Goal: Task Accomplishment & Management: Complete application form

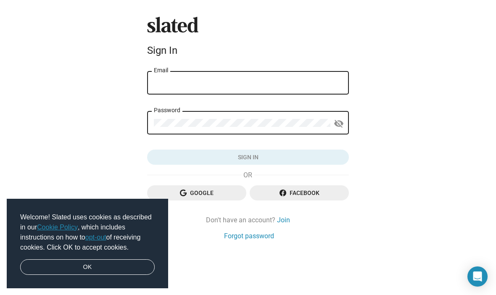
click at [276, 87] on input "Email" at bounding box center [248, 83] width 188 height 8
click at [424, 80] on div "Slated Sign In Email Password visibility_off Sign in Google Facebook Don't have…" at bounding box center [248, 147] width 496 height 295
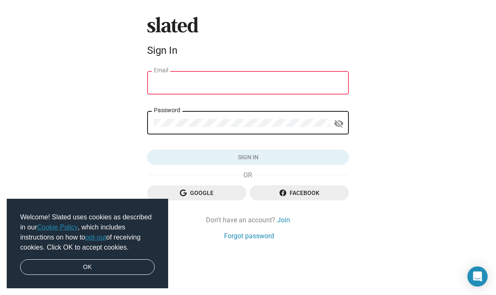
click at [222, 190] on span "Google" at bounding box center [197, 192] width 86 height 15
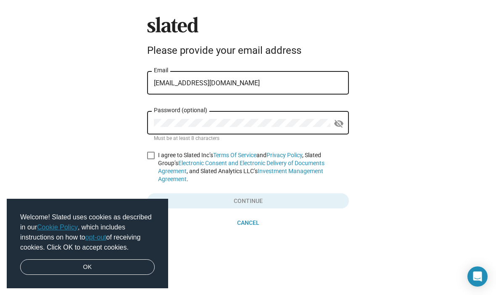
click at [260, 132] on div "Password (optional)" at bounding box center [242, 122] width 177 height 25
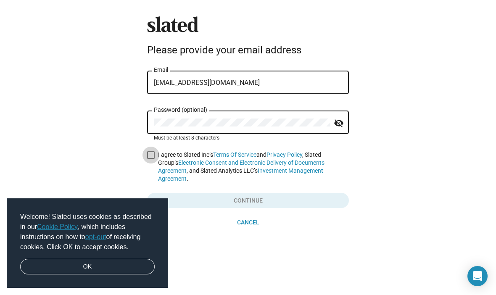
click at [151, 155] on span at bounding box center [151, 156] width 8 height 8
click at [151, 159] on input "I agree to Slated Inc’s Terms Of Service and Privacy Policy , Slated Group’s El…" at bounding box center [151, 159] width 0 height 0
checkbox input "true"
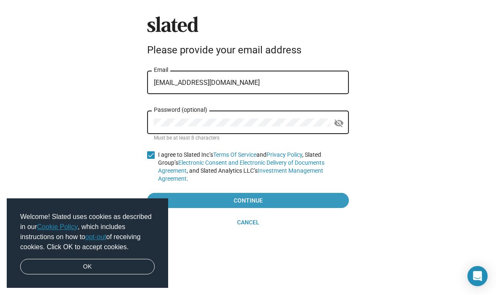
click at [285, 201] on span "Continue" at bounding box center [248, 200] width 188 height 15
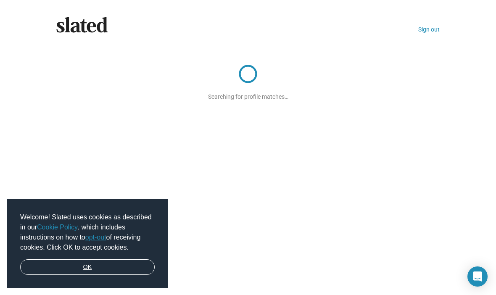
click at [116, 272] on link "OK" at bounding box center [87, 267] width 135 height 16
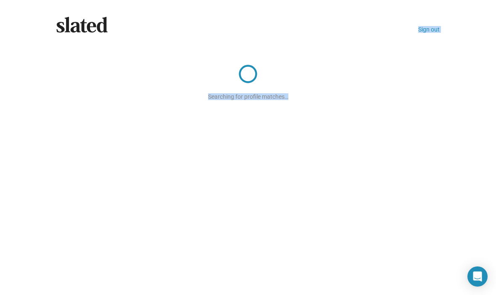
click at [470, 38] on div "Slated Sign out Searching for profile matches…" at bounding box center [248, 147] width 496 height 295
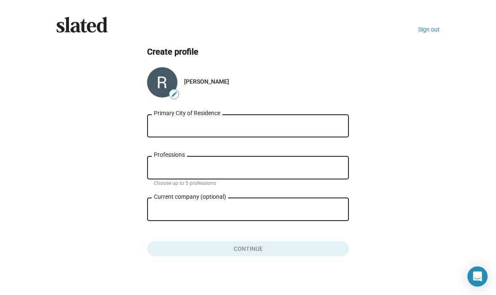
click at [254, 124] on input "Primary City of Residence" at bounding box center [248, 126] width 188 height 8
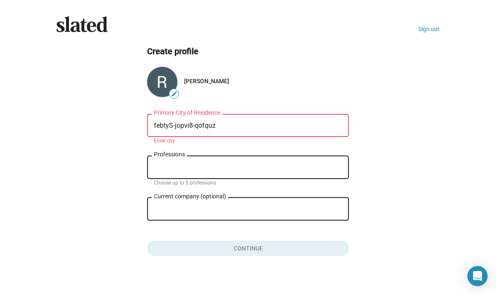
click at [309, 114] on div "febtyS-jopvi8-qofquz Primary City of Residence" at bounding box center [248, 125] width 188 height 25
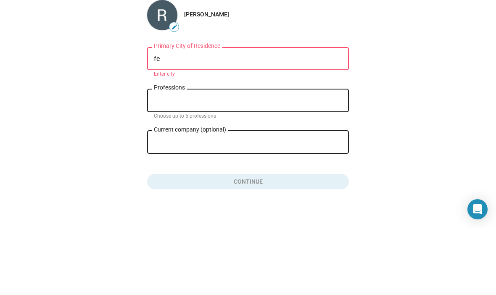
type input "f"
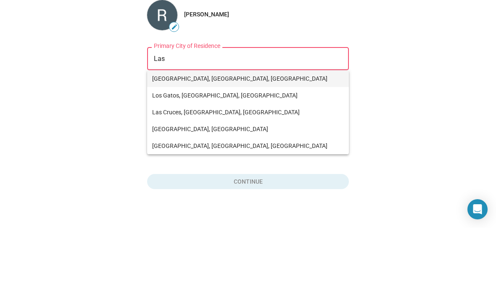
click at [189, 138] on span "[GEOGRAPHIC_DATA], [GEOGRAPHIC_DATA], [GEOGRAPHIC_DATA]" at bounding box center [248, 146] width 192 height 17
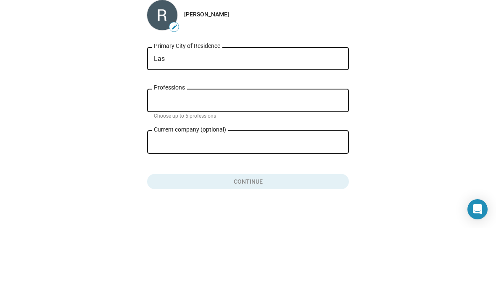
type input "[GEOGRAPHIC_DATA], [GEOGRAPHIC_DATA], [GEOGRAPHIC_DATA]"
click at [269, 164] on input "Professions" at bounding box center [250, 168] width 188 height 8
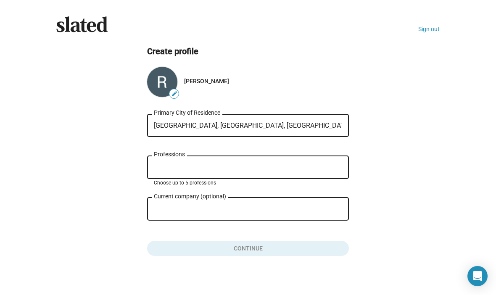
click at [218, 177] on div "Professions" at bounding box center [248, 167] width 188 height 25
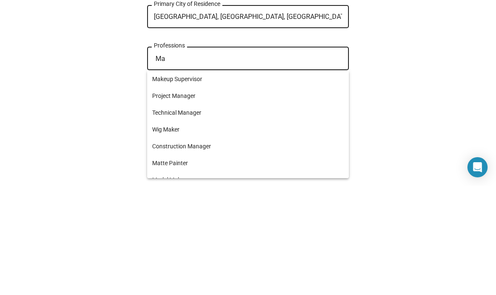
type input "M"
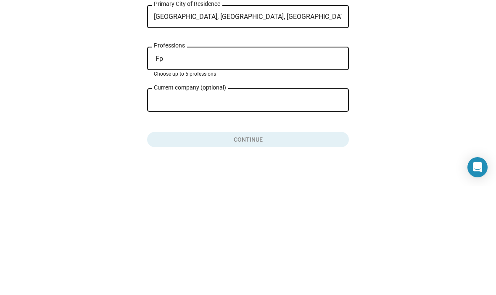
type input "F"
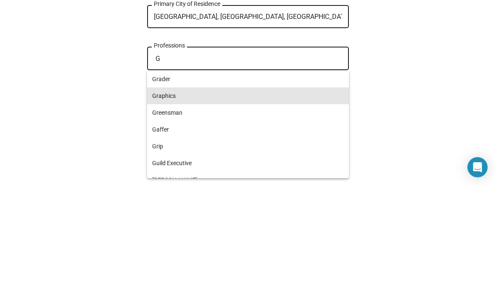
type input "G"
click at [184, 197] on span "Graphics" at bounding box center [248, 205] width 192 height 17
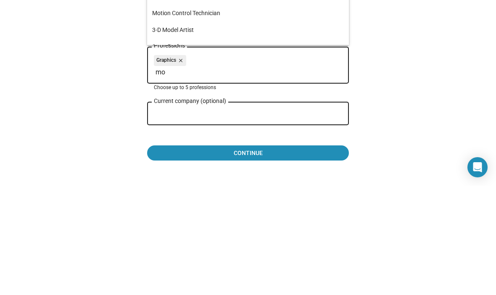
type input "m"
type input "M"
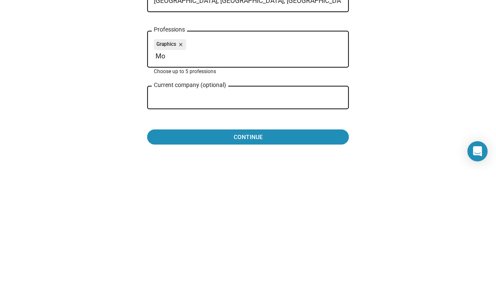
type input "M"
type input "s"
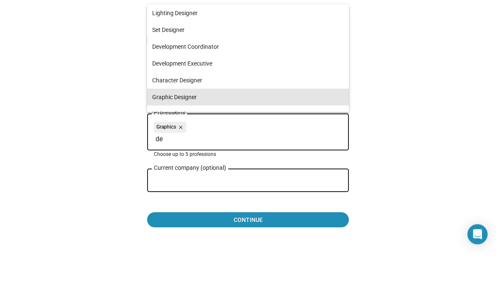
type input "de"
click at [207, 131] on span "Graphic Designer" at bounding box center [248, 139] width 192 height 17
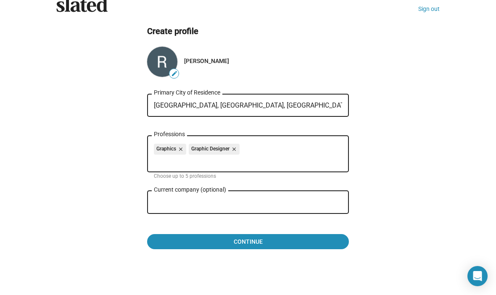
scroll to position [21, 0]
click at [243, 206] on input "Current company (optional)" at bounding box center [242, 203] width 177 height 8
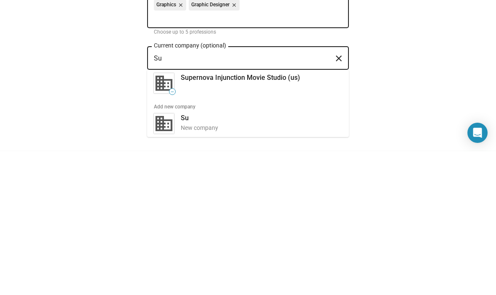
type input "S"
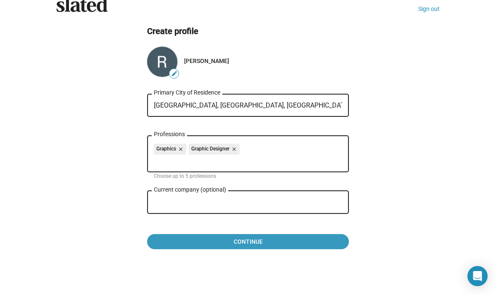
click at [307, 247] on span "Continue" at bounding box center [248, 242] width 188 height 15
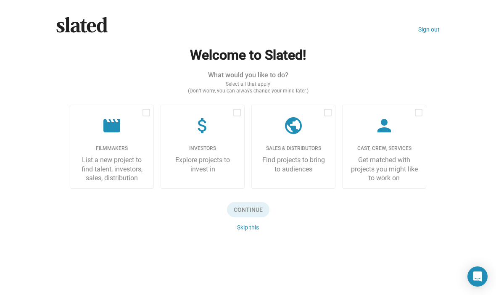
click at [123, 140] on label "movie Filmmakers List a new project to find talent, investors, sales, distribut…" at bounding box center [112, 147] width 84 height 84
click at [146, 117] on input "checkbox" at bounding box center [146, 116] width 0 height 0
checkbox input "true"
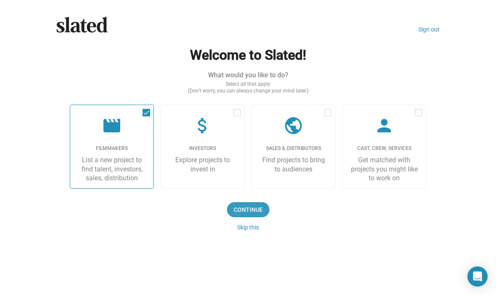
click at [255, 212] on span "Continue" at bounding box center [248, 209] width 42 height 15
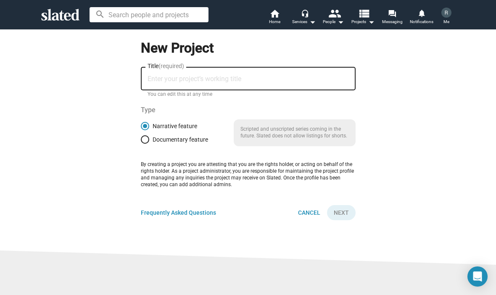
click at [285, 72] on div "Title (required)" at bounding box center [248, 78] width 201 height 25
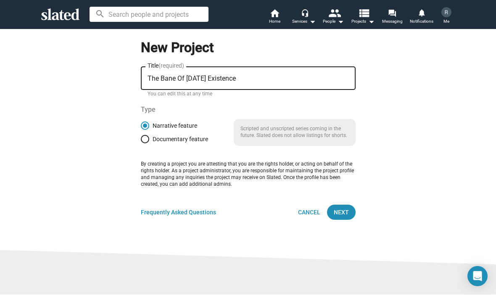
type input "The Bane Of [DATE] Existence"
click at [342, 212] on span "Next" at bounding box center [341, 212] width 15 height 15
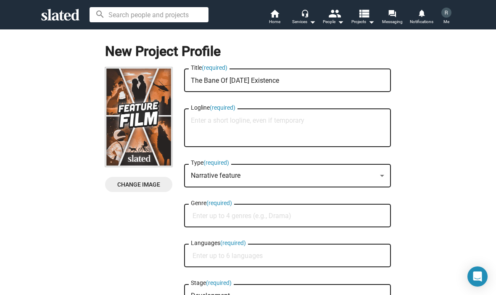
click at [307, 220] on input "Genre (required)" at bounding box center [289, 216] width 193 height 8
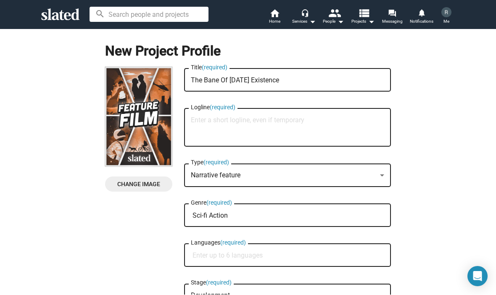
type input "Sci-fi Action"
click at [308, 124] on textarea "Logline (required)" at bounding box center [287, 128] width 193 height 23
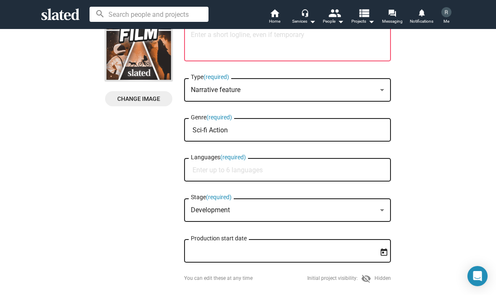
scroll to position [86, 0]
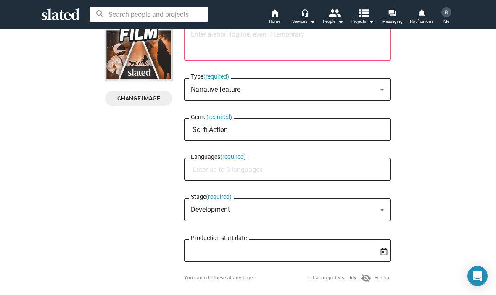
click at [280, 169] on input "Languages (required)" at bounding box center [289, 171] width 193 height 8
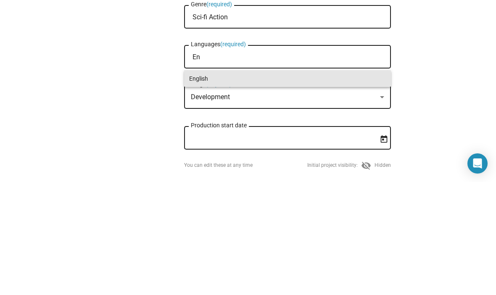
type input "En"
click at [210, 183] on span "English" at bounding box center [287, 191] width 197 height 17
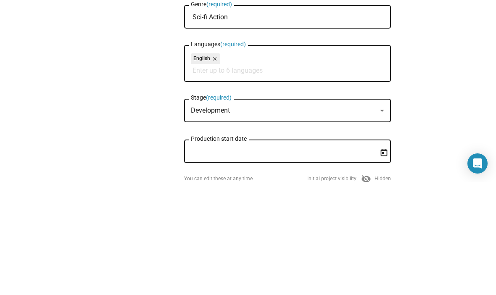
type input "C"
type input "K"
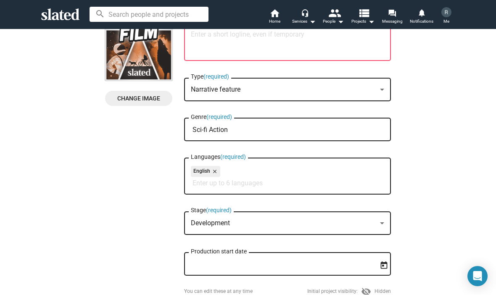
click at [219, 182] on input "Languages (required)" at bounding box center [289, 184] width 193 height 8
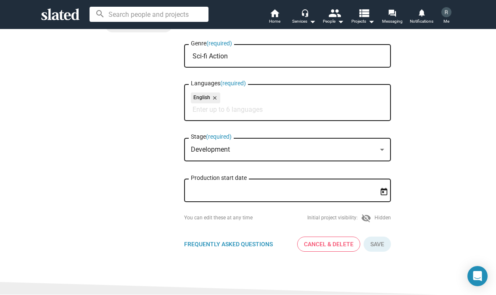
scroll to position [162, 0]
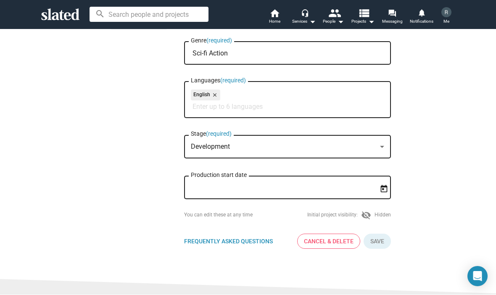
click at [371, 200] on div "Production start date" at bounding box center [282, 187] width 182 height 25
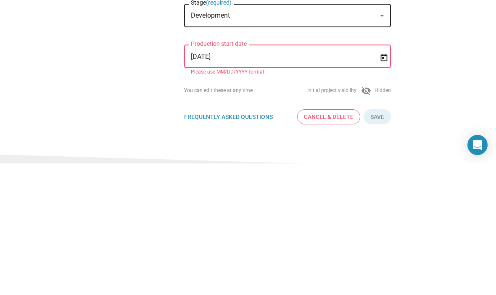
type input "[DATE]"
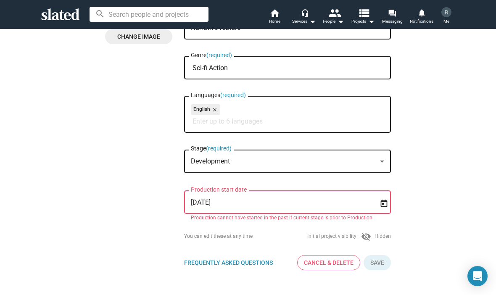
scroll to position [146, 0]
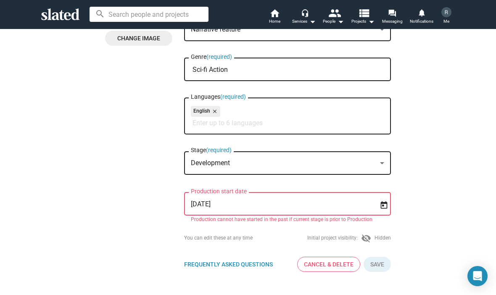
click at [468, 23] on div "search home Home headset_mic Services arrow_drop_down people People arrow_drop_…" at bounding box center [248, 14] width 496 height 29
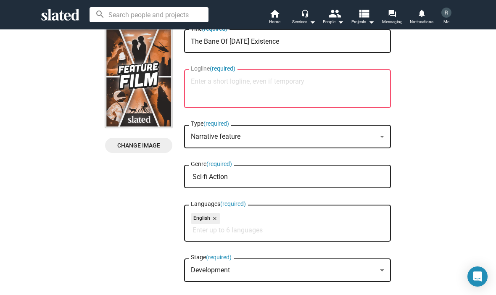
scroll to position [28, 0]
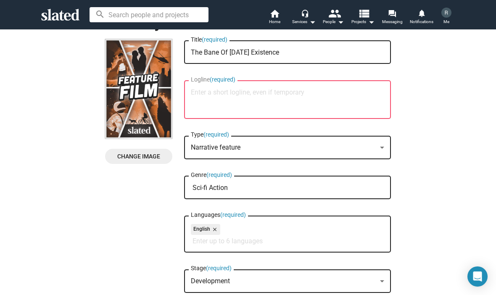
click at [356, 111] on textarea "Logline (required)" at bounding box center [287, 100] width 193 height 23
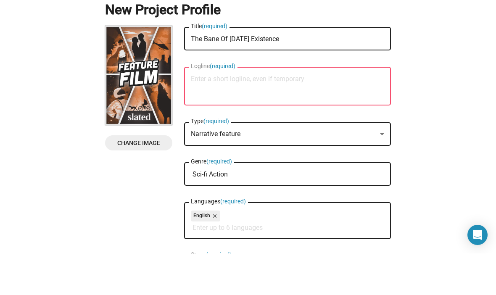
scroll to position [0, 0]
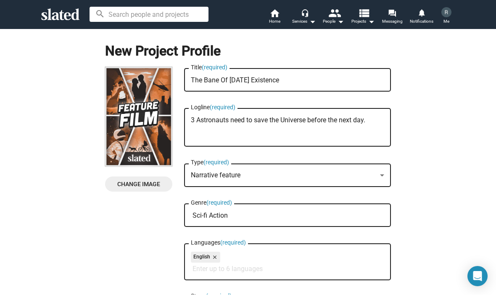
click at [376, 126] on textarea "3 Astronauts need to save the Universe before the next day." at bounding box center [287, 128] width 193 height 23
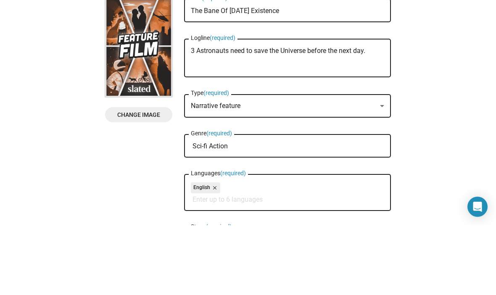
click at [312, 117] on textarea "3 Astronauts need to save the Universe before the next day." at bounding box center [287, 128] width 193 height 23
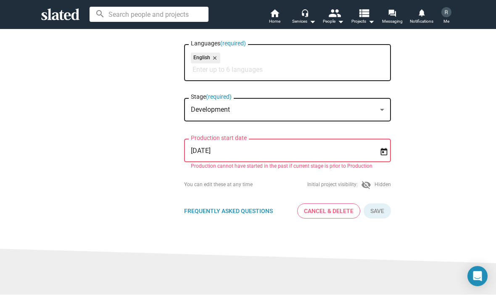
scroll to position [200, 0]
type textarea "3 Astronauts need to save the Universe from the Universe Destroyer before the n…"
click at [384, 211] on button "Click here to validate form" at bounding box center [377, 211] width 27 height 15
click at [384, 215] on button "Click here to validate form" at bounding box center [377, 211] width 27 height 15
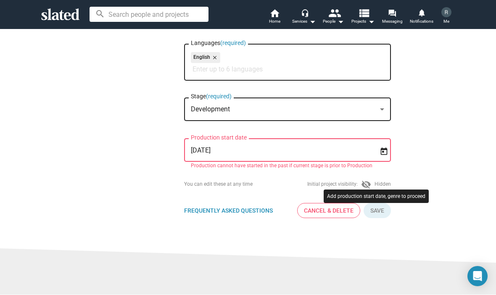
click at [383, 214] on button "Click here to validate form" at bounding box center [377, 211] width 27 height 15
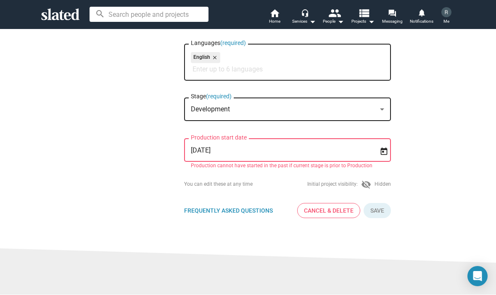
click at [383, 212] on button "Click here to validate form" at bounding box center [377, 211] width 27 height 15
click at [436, 134] on div "New Project Profile Change Image Change Image The Bane Of [DATE] Existence Titl…" at bounding box center [248, 27] width 506 height 396
click at [336, 155] on input "[DATE]" at bounding box center [282, 151] width 182 height 8
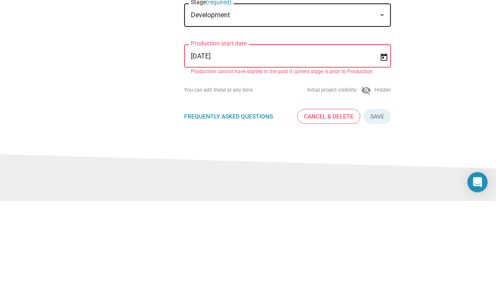
click at [378, 144] on mat-datepicker-toggle at bounding box center [383, 151] width 12 height 15
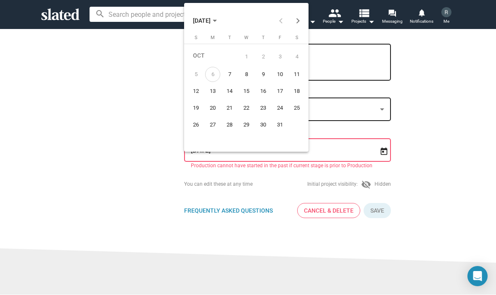
click at [219, 71] on div "6" at bounding box center [212, 74] width 15 height 15
click at [214, 72] on div "6" at bounding box center [212, 74] width 15 height 15
click at [217, 67] on div "6" at bounding box center [212, 74] width 15 height 15
click at [214, 69] on div "6" at bounding box center [212, 74] width 15 height 15
click at [212, 72] on div "6" at bounding box center [212, 74] width 15 height 15
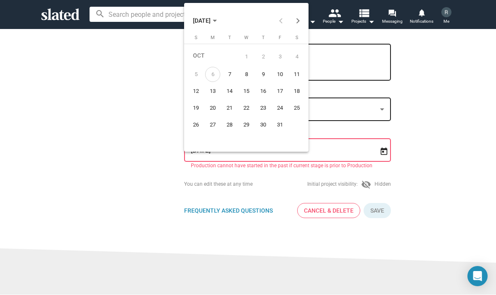
click at [447, 99] on div at bounding box center [248, 147] width 496 height 295
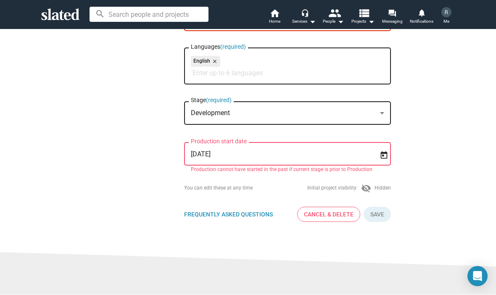
scroll to position [198, 0]
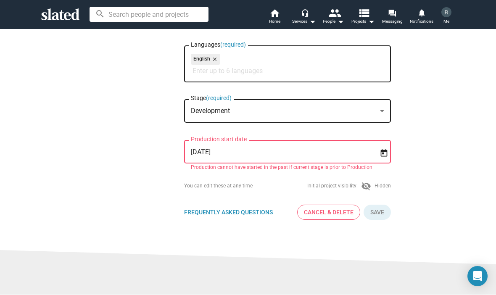
click at [379, 216] on button "Click here to validate form" at bounding box center [377, 212] width 27 height 15
click at [383, 215] on button "Click here to validate form" at bounding box center [377, 212] width 27 height 15
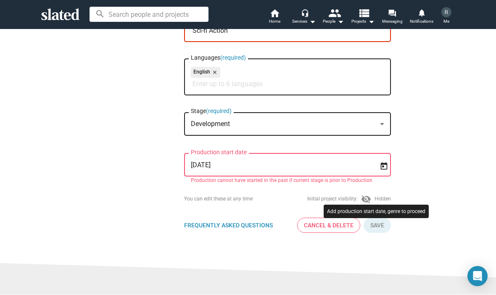
scroll to position [184, 0]
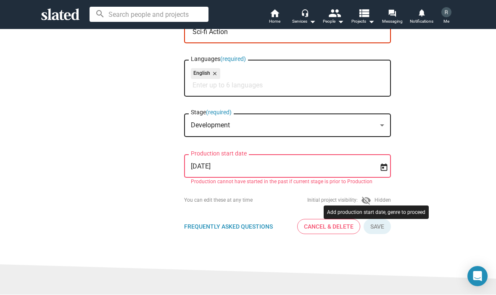
click at [204, 171] on input "[DATE]" at bounding box center [282, 167] width 182 height 8
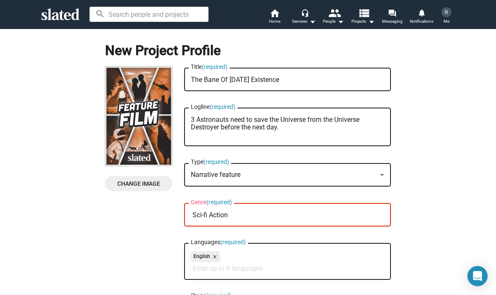
scroll to position [1, 0]
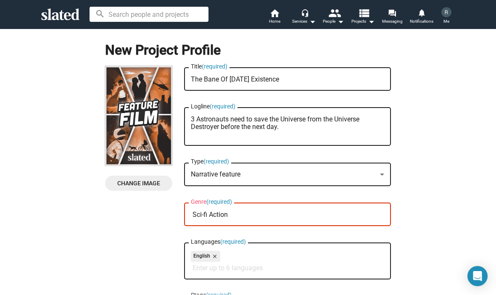
type input "[DATE]"
click at [162, 187] on span "Change Image" at bounding box center [139, 183] width 54 height 15
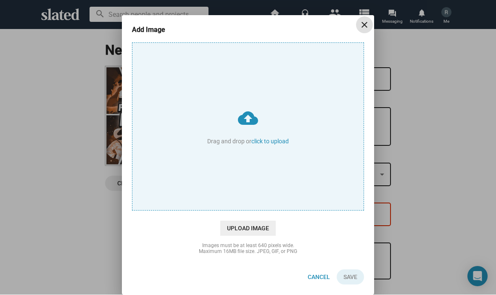
scroll to position [5, 0]
click at [359, 21] on span "close" at bounding box center [364, 25] width 17 height 10
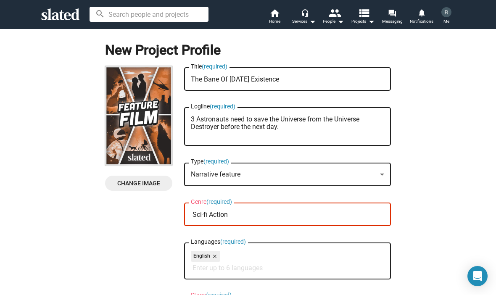
click at [152, 177] on span "Change Image" at bounding box center [139, 183] width 54 height 15
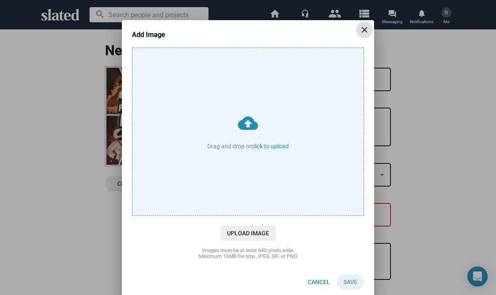
click at [270, 153] on input "cloud_upload Drag and drop or click to upload" at bounding box center [247, 131] width 231 height 167
type input "C:\fakepath\Untitled design.png"
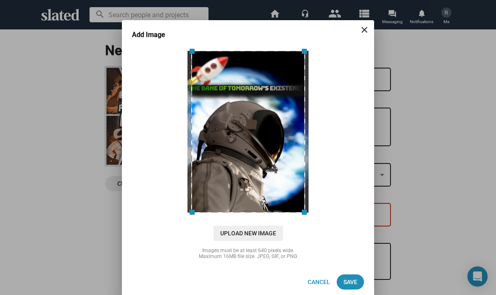
click at [357, 29] on span "close" at bounding box center [364, 30] width 17 height 10
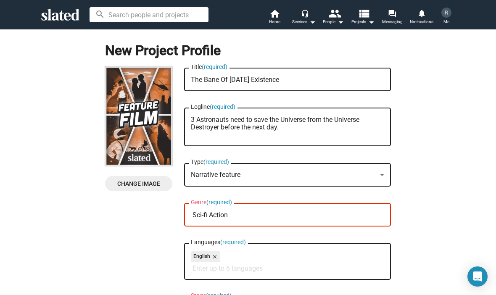
click at [151, 183] on span "Change Image" at bounding box center [139, 183] width 54 height 15
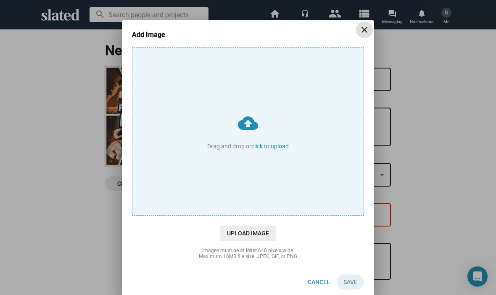
click at [268, 140] on input "cloud_upload Drag and drop or click to upload" at bounding box center [247, 131] width 231 height 167
type input "C:\fakepath\Untitled design.png"
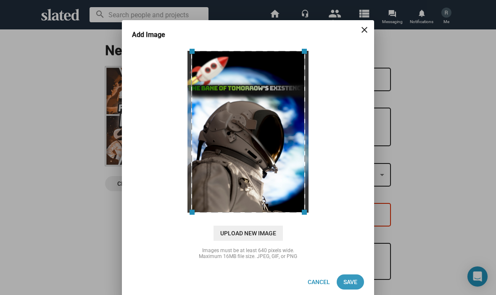
click at [350, 279] on span "Save" at bounding box center [351, 282] width 14 height 15
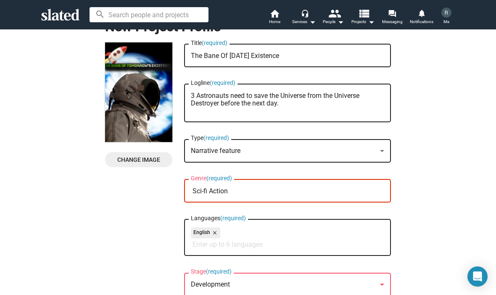
scroll to position [26, 0]
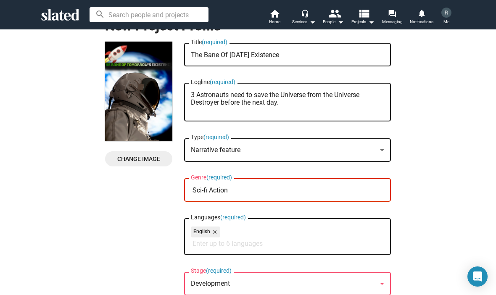
click at [253, 189] on input "Sci-fi Action" at bounding box center [289, 191] width 193 height 8
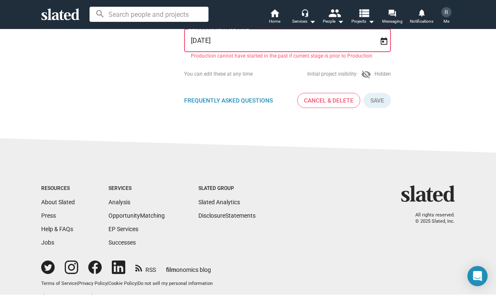
scroll to position [315, 0]
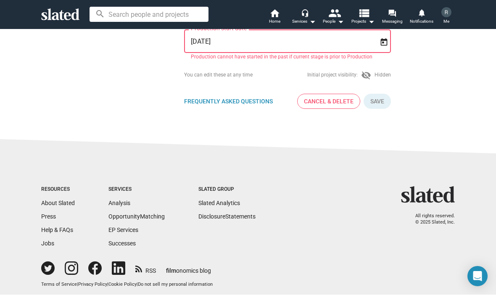
click at [385, 102] on button "Click here to validate form" at bounding box center [377, 101] width 27 height 15
click at [390, 105] on button "Click here to validate form" at bounding box center [377, 101] width 27 height 15
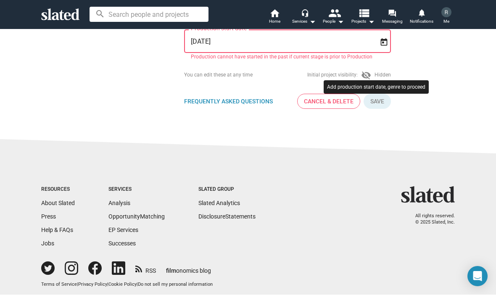
click at [390, 98] on button "Click here to validate form" at bounding box center [377, 101] width 27 height 15
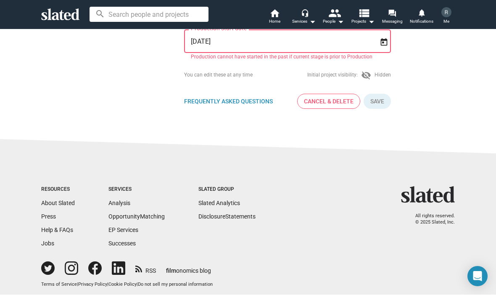
click at [385, 103] on button "Click here to validate form" at bounding box center [377, 101] width 27 height 15
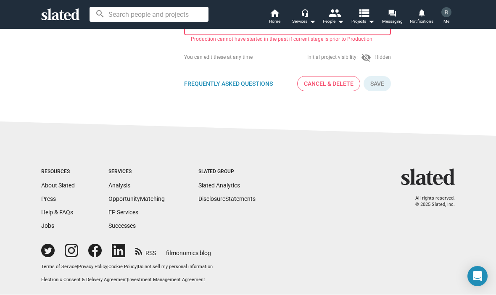
scroll to position [335, 0]
